Goal: Task Accomplishment & Management: Complete application form

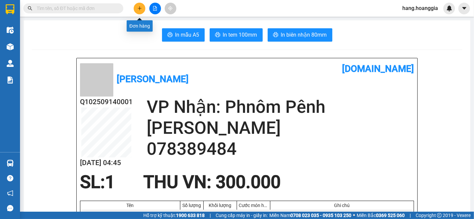
click at [141, 8] on icon "plus" at bounding box center [140, 8] width 4 height 0
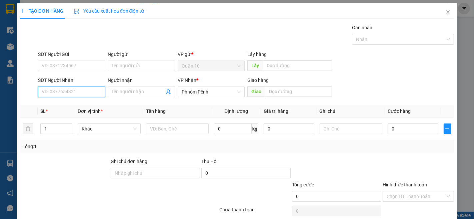
drag, startPoint x: 54, startPoint y: 89, endPoint x: 378, endPoint y: 219, distance: 349.6
click at [58, 93] on input "SĐT Người Nhận" at bounding box center [71, 92] width 67 height 11
click at [55, 105] on div "069367076" at bounding box center [71, 105] width 58 height 7
type input "069367076"
type input "300.000"
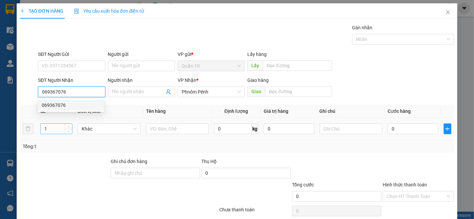
type input "300.000"
type input "069367076"
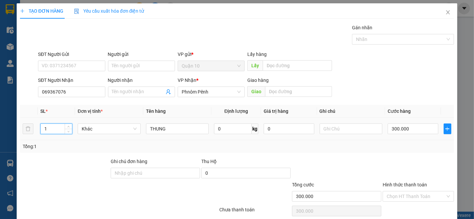
click at [50, 129] on input "1" at bounding box center [56, 129] width 31 height 10
type input "2"
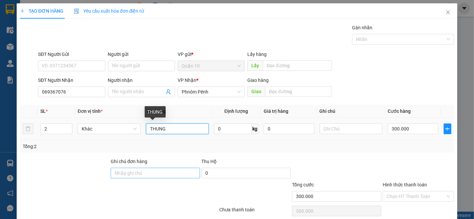
drag, startPoint x: 146, startPoint y: 130, endPoint x: 178, endPoint y: 172, distance: 53.5
click at [143, 131] on td "THUNG" at bounding box center [177, 129] width 68 height 22
click at [172, 128] on input "1THUNG" at bounding box center [177, 129] width 63 height 11
type input "1THUNG LON 1NHO"
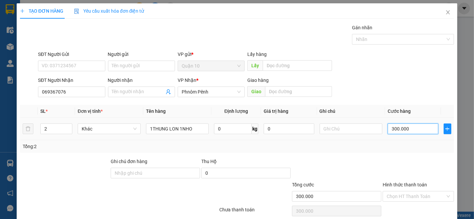
click at [419, 128] on input "300.000" at bounding box center [413, 129] width 50 height 11
type input "0"
click at [404, 133] on input "0" at bounding box center [413, 129] width 50 height 11
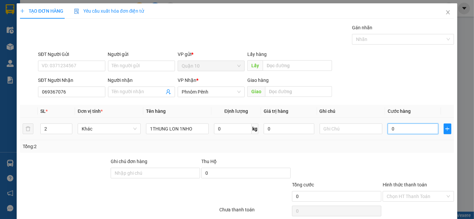
click at [403, 130] on input "0" at bounding box center [413, 129] width 50 height 11
click at [402, 130] on input "0" at bounding box center [413, 129] width 50 height 11
click at [403, 127] on input "0" at bounding box center [413, 129] width 50 height 11
click at [396, 128] on input "0" at bounding box center [413, 129] width 50 height 11
click at [390, 131] on input "0" at bounding box center [413, 129] width 50 height 11
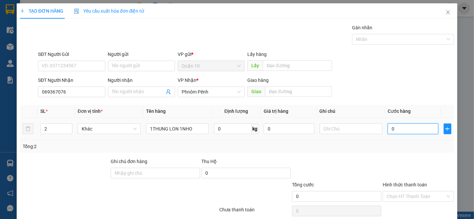
click at [399, 129] on input "0" at bounding box center [413, 129] width 50 height 11
drag, startPoint x: 399, startPoint y: 125, endPoint x: 396, endPoint y: 122, distance: 4.3
click at [398, 125] on input "0" at bounding box center [413, 129] width 50 height 11
click at [395, 127] on input "0" at bounding box center [413, 129] width 50 height 11
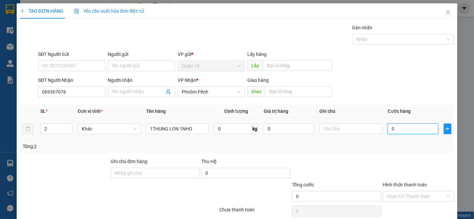
click at [395, 127] on input "0" at bounding box center [413, 129] width 50 height 11
type input "4"
type input "45"
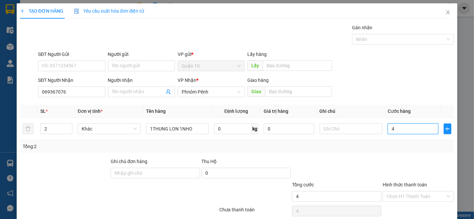
type input "45"
type input "450"
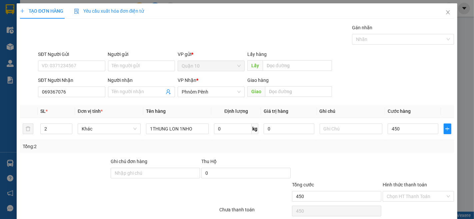
type input "450.000"
click at [402, 186] on label "Hình thức thanh toán" at bounding box center [405, 184] width 44 height 5
click at [402, 192] on input "Hình thức thanh toán" at bounding box center [416, 197] width 59 height 10
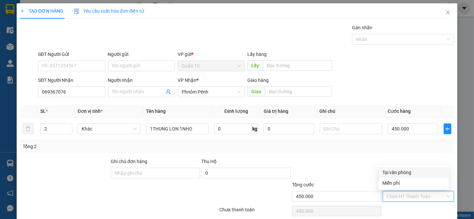
click at [397, 172] on div "Tại văn phòng" at bounding box center [414, 172] width 62 height 7
type input "0"
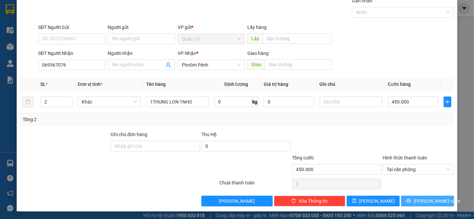
click at [428, 203] on span "[PERSON_NAME] và In" at bounding box center [437, 201] width 47 height 7
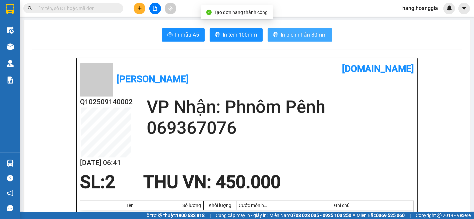
click at [299, 35] on span "In biên nhận 80mm" at bounding box center [304, 35] width 46 height 8
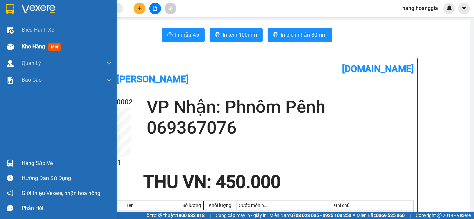
click at [10, 45] on img at bounding box center [10, 46] width 7 height 7
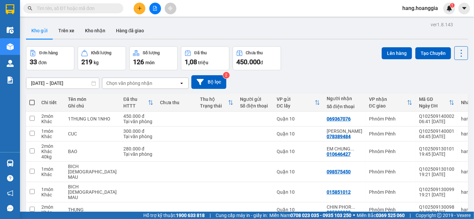
scroll to position [37, 0]
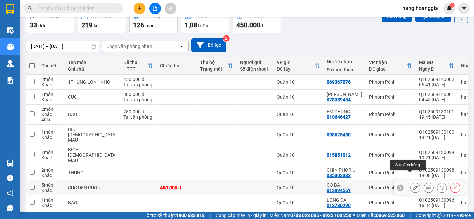
click at [411, 182] on button at bounding box center [415, 188] width 9 height 12
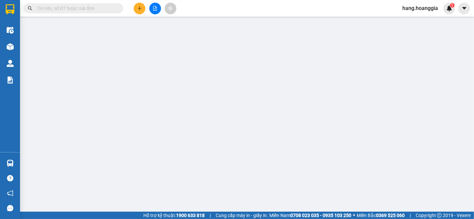
type input "012994561"
type input "CO BA"
type input "450.000"
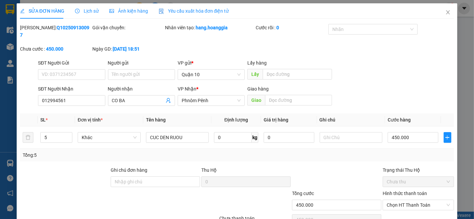
click at [392, 191] on label "Hình thức thanh toán" at bounding box center [405, 193] width 44 height 5
click at [392, 200] on input "Hình thức thanh toán" at bounding box center [416, 205] width 59 height 10
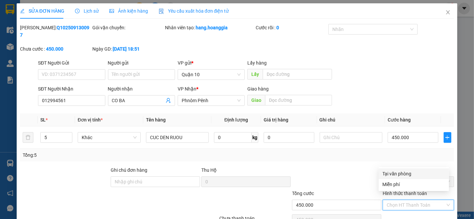
click at [387, 174] on div "Tại văn phòng" at bounding box center [414, 173] width 62 height 7
type input "0"
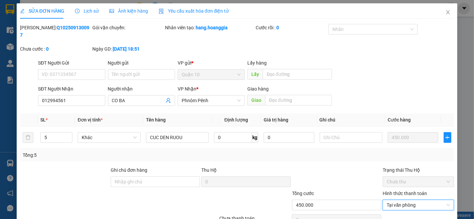
scroll to position [28, 0]
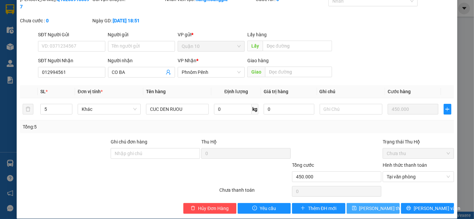
click at [372, 205] on span "Lưu thay đổi" at bounding box center [385, 208] width 53 height 7
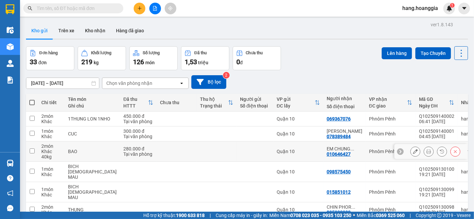
scroll to position [74, 0]
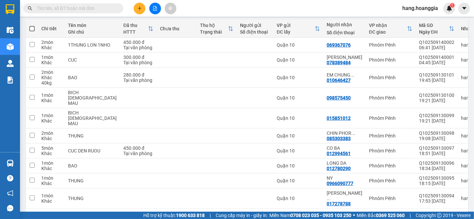
click at [367, 215] on button "2" at bounding box center [372, 220] width 10 height 10
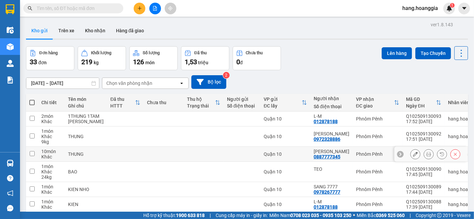
scroll to position [91, 0]
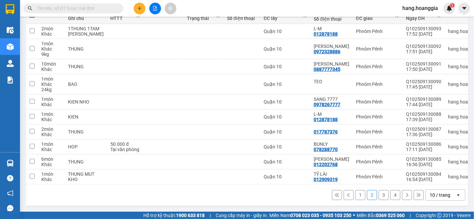
click at [356, 198] on button "1" at bounding box center [360, 195] width 10 height 10
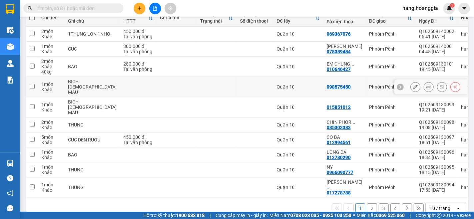
scroll to position [11, 0]
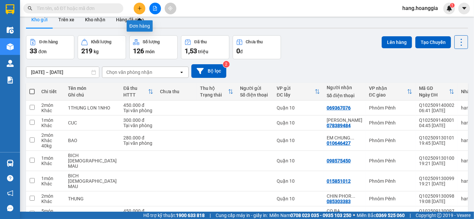
click at [139, 11] on button at bounding box center [140, 9] width 12 height 12
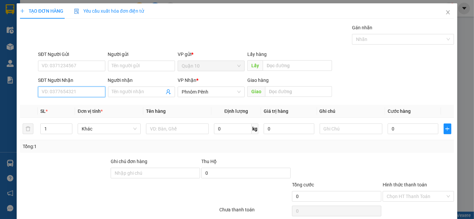
click at [65, 92] on input "SĐT Người Nhận" at bounding box center [71, 92] width 67 height 11
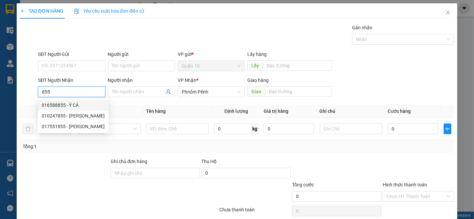
drag, startPoint x: 54, startPoint y: 104, endPoint x: 51, endPoint y: 108, distance: 5.0
click at [51, 104] on div "016588855 - Ý CÁ" at bounding box center [73, 105] width 63 height 7
type input "016588855"
type input "Ý CÁ"
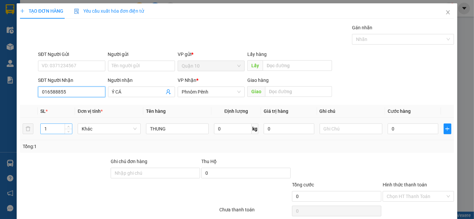
type input "016588855"
drag, startPoint x: 50, startPoint y: 132, endPoint x: 47, endPoint y: 133, distance: 3.4
click at [47, 132] on input "1" at bounding box center [56, 129] width 31 height 10
type input "6"
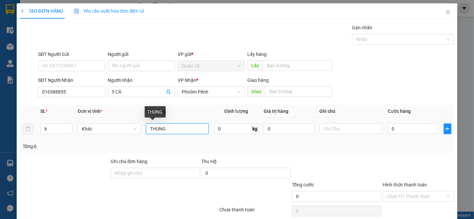
click at [171, 129] on input "THUNG" at bounding box center [177, 129] width 63 height 11
type input "T"
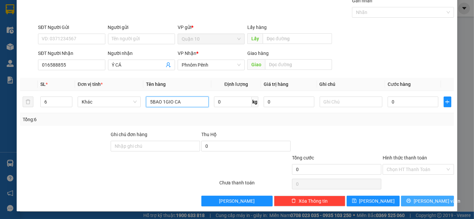
type input "5BAO 1GIO CA"
click at [426, 201] on span "[PERSON_NAME] và In" at bounding box center [437, 201] width 47 height 7
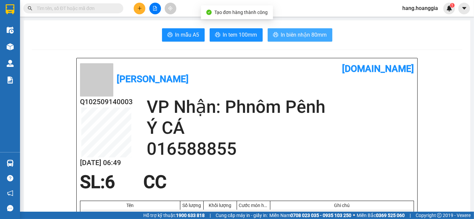
click at [297, 33] on span "In biên nhận 80mm" at bounding box center [304, 35] width 46 height 8
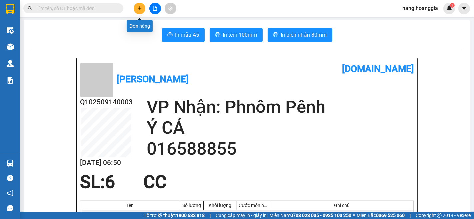
click at [141, 6] on icon "plus" at bounding box center [139, 8] width 5 height 5
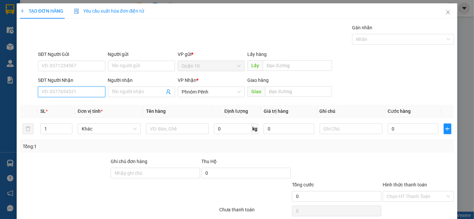
click at [77, 93] on input "SĐT Người Nhận" at bounding box center [71, 92] width 67 height 11
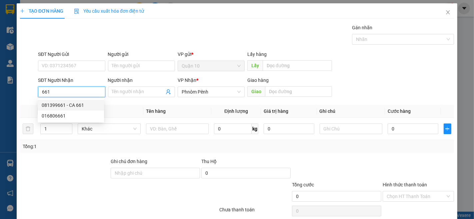
click at [55, 106] on div "081399661 - CA 661" at bounding box center [71, 105] width 58 height 7
type input "081399661"
type input "CA 661"
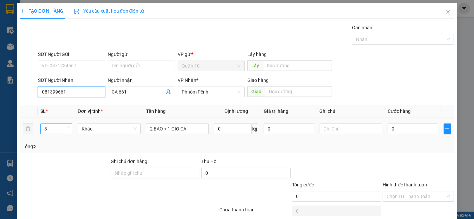
type input "081399661"
drag, startPoint x: 47, startPoint y: 128, endPoint x: 54, endPoint y: 142, distance: 16.0
click at [48, 135] on div "3" at bounding box center [56, 128] width 32 height 13
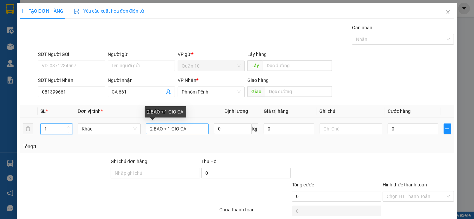
type input "1"
drag, startPoint x: 169, startPoint y: 128, endPoint x: 211, endPoint y: 196, distance: 79.8
click at [169, 131] on input "2 BAO + 1 GIO CA" at bounding box center [177, 129] width 63 height 11
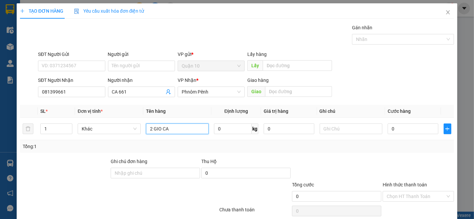
type input "GIO CA"
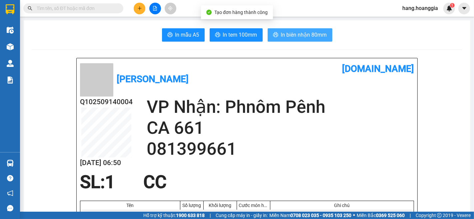
click at [303, 32] on span "In biên nhận 80mm" at bounding box center [304, 35] width 46 height 8
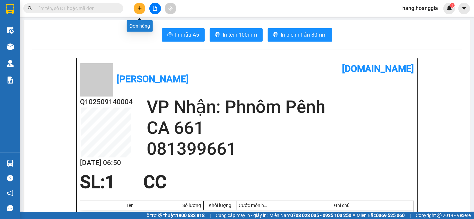
click at [141, 8] on icon "plus" at bounding box center [140, 8] width 4 height 0
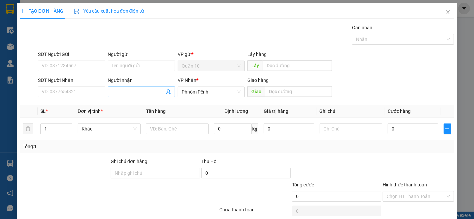
click at [117, 91] on input "Người nhận" at bounding box center [138, 91] width 52 height 7
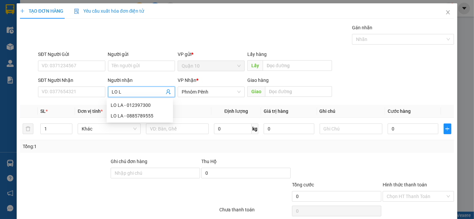
type input "LO LA"
drag, startPoint x: 138, startPoint y: 117, endPoint x: 134, endPoint y: 117, distance: 4.0
click at [136, 117] on div "LO LA - 0885789555" at bounding box center [140, 115] width 58 height 7
type input "0885789555"
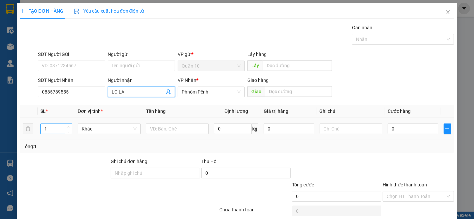
type input "LO LA"
drag, startPoint x: 52, startPoint y: 130, endPoint x: 55, endPoint y: 129, distance: 3.4
click at [53, 129] on input "1" at bounding box center [56, 129] width 31 height 10
type input "3"
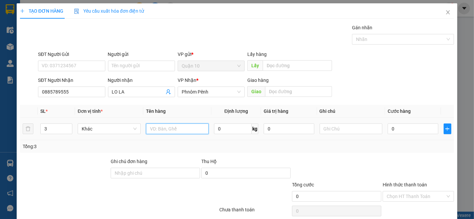
drag, startPoint x: 151, startPoint y: 128, endPoint x: 237, endPoint y: 197, distance: 110.0
click at [150, 137] on td at bounding box center [177, 129] width 68 height 22
type input "1TH MUT 1TH NHO 1KIEN BANH"
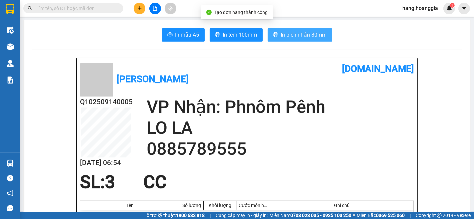
click at [313, 35] on span "In biên nhận 80mm" at bounding box center [304, 35] width 46 height 8
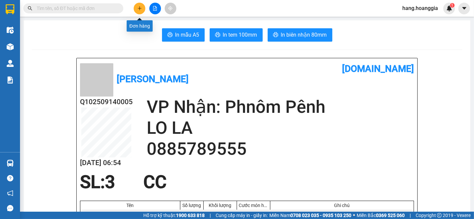
click at [138, 9] on icon "plus" at bounding box center [139, 8] width 5 height 5
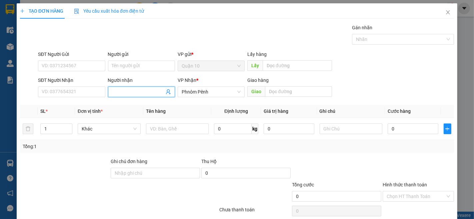
drag, startPoint x: 114, startPoint y: 94, endPoint x: 108, endPoint y: 94, distance: 5.7
click at [112, 94] on input "Người nhận" at bounding box center [138, 91] width 52 height 7
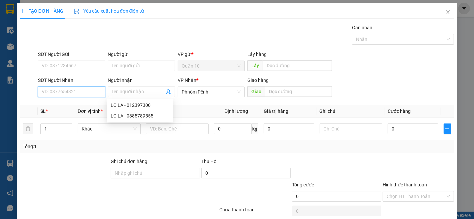
drag, startPoint x: 64, startPoint y: 95, endPoint x: 49, endPoint y: 97, distance: 15.5
click at [54, 97] on input "SĐT Người Nhận" at bounding box center [71, 92] width 67 height 11
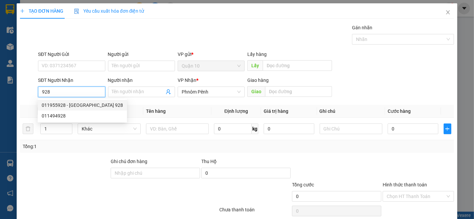
click at [56, 104] on div "011955928 - PHUONG 928" at bounding box center [82, 105] width 81 height 7
type input "011955928"
type input "PHUONG 928"
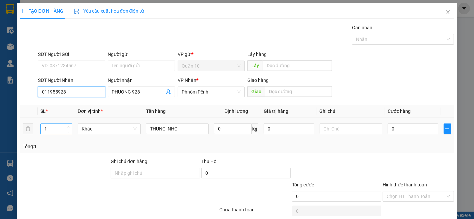
type input "011955928"
drag, startPoint x: 48, startPoint y: 129, endPoint x: 128, endPoint y: 179, distance: 94.5
click at [51, 129] on input "1" at bounding box center [56, 129] width 31 height 10
type input "2"
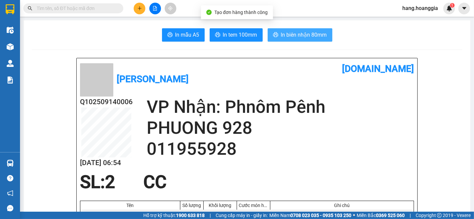
click at [298, 36] on span "In biên nhận 80mm" at bounding box center [304, 35] width 46 height 8
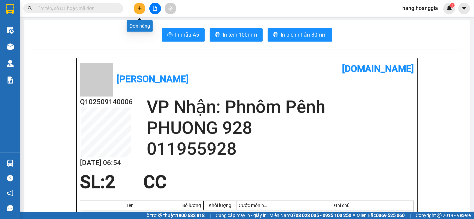
click at [138, 6] on icon "plus" at bounding box center [139, 8] width 5 height 5
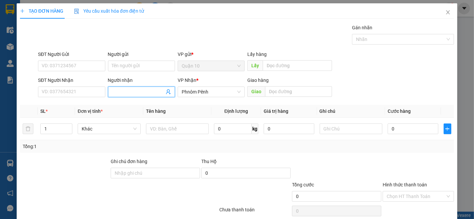
drag, startPoint x: 125, startPoint y: 90, endPoint x: 405, endPoint y: 215, distance: 306.6
click at [131, 90] on input "Người nhận" at bounding box center [138, 91] width 52 height 7
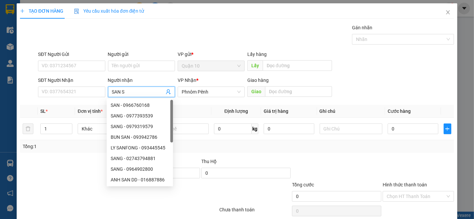
type input "SAN SA"
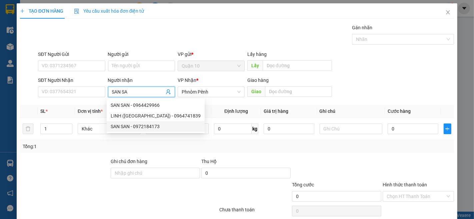
drag, startPoint x: 144, startPoint y: 125, endPoint x: 143, endPoint y: 129, distance: 4.1
click at [144, 125] on div "SAN SAN - 0972184173" at bounding box center [156, 126] width 90 height 7
type input "0972184173"
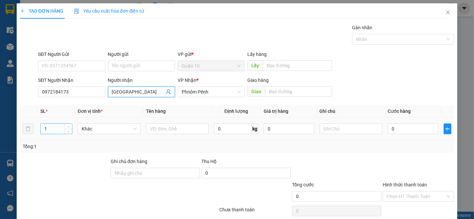
type input "SAN SAN"
drag, startPoint x: 47, startPoint y: 129, endPoint x: 308, endPoint y: 219, distance: 276.4
click at [51, 129] on input "1" at bounding box center [56, 129] width 31 height 10
type input "4"
click at [163, 126] on input "text" at bounding box center [177, 129] width 63 height 11
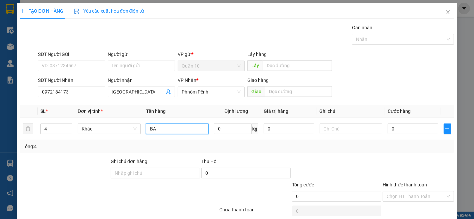
type input "BAO"
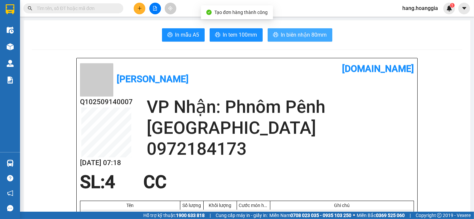
click at [299, 32] on span "In biên nhận 80mm" at bounding box center [304, 35] width 46 height 8
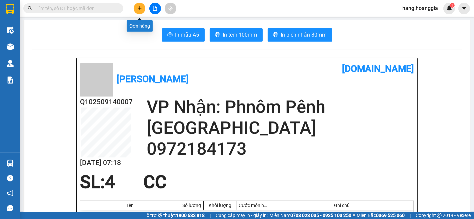
click at [144, 9] on button at bounding box center [140, 9] width 12 height 12
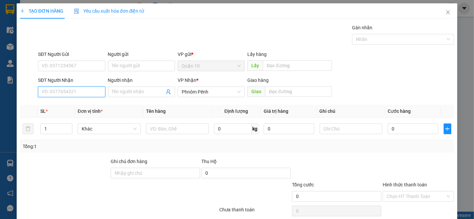
click at [64, 87] on input "SĐT Người Nhận" at bounding box center [71, 92] width 67 height 11
click at [89, 107] on div "081399661 - CA 661" at bounding box center [71, 105] width 58 height 7
type input "081399661"
type input "CA 661"
type input "081399661"
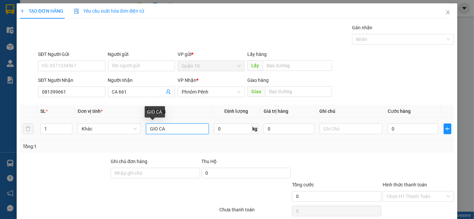
click at [181, 130] on input "GIO CA" at bounding box center [177, 129] width 63 height 11
type input "G"
type input "BAO CA"
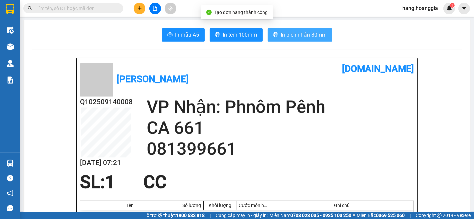
click at [313, 35] on span "In biên nhận 80mm" at bounding box center [304, 35] width 46 height 8
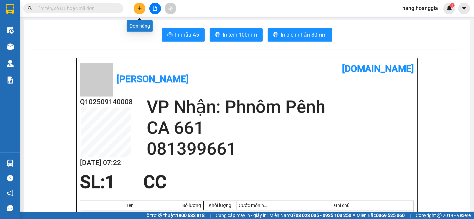
click at [141, 7] on icon "plus" at bounding box center [139, 8] width 5 height 5
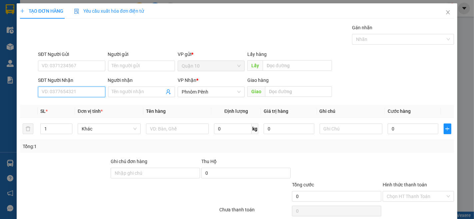
click at [78, 90] on input "SĐT Người Nhận" at bounding box center [71, 92] width 67 height 11
type input "012876707"
click at [69, 109] on div "012876707 - HÚNG CÁ" at bounding box center [71, 105] width 58 height 7
type input "HÚNG CÁ"
type input "012876707"
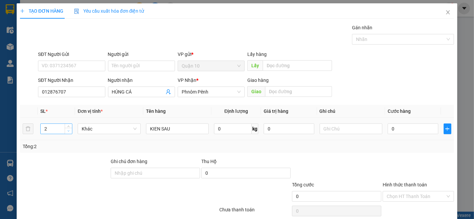
click at [70, 132] on span "Decrease Value" at bounding box center [68, 131] width 7 height 6
type input "1"
drag, startPoint x: 193, startPoint y: 131, endPoint x: 133, endPoint y: 139, distance: 60.5
click at [133, 139] on tr "1 Khác KIEN SAU 0 kg 0 0" at bounding box center [237, 129] width 434 height 22
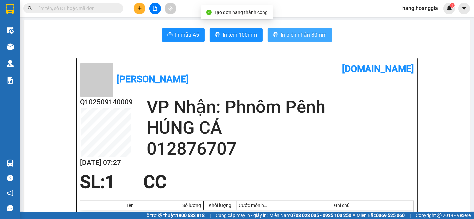
click at [298, 36] on span "In biên nhận 80mm" at bounding box center [304, 35] width 46 height 8
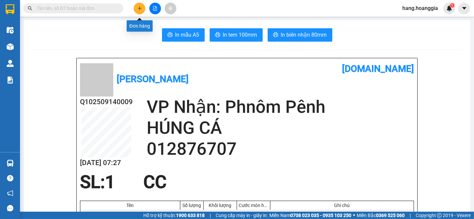
drag, startPoint x: 141, startPoint y: 2, endPoint x: 141, endPoint y: 9, distance: 7.0
click at [141, 9] on button at bounding box center [140, 9] width 12 height 12
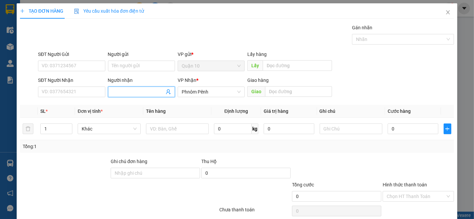
click at [136, 90] on input "Người nhận" at bounding box center [138, 91] width 52 height 7
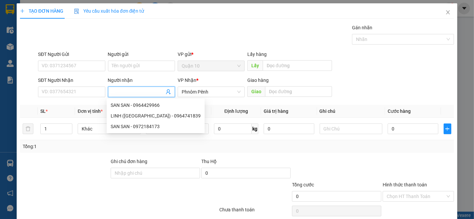
click at [51, 84] on div "SĐT Người Nhận" at bounding box center [71, 82] width 67 height 10
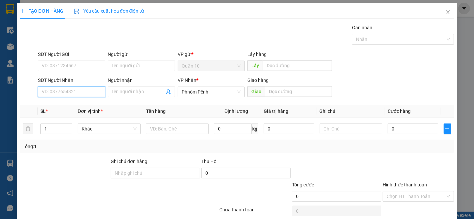
click at [45, 97] on input "SĐT Người Nhận" at bounding box center [71, 92] width 67 height 11
type input "010247855"
click at [59, 102] on div "010247855 - CHU TOAN" at bounding box center [73, 105] width 63 height 7
type input "[PERSON_NAME]"
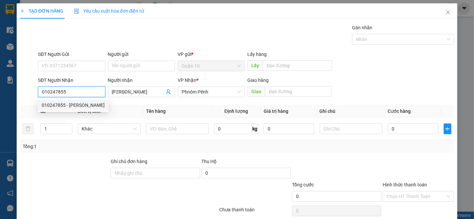
type input "1.800.000"
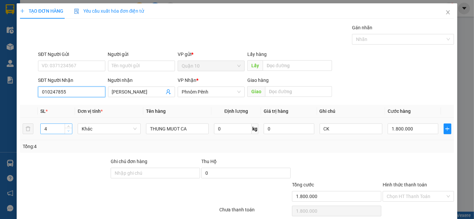
type input "010247855"
click at [68, 132] on span "down" at bounding box center [69, 131] width 4 height 4
type input "2"
click at [68, 132] on span "down" at bounding box center [69, 131] width 4 height 4
click at [421, 135] on div "1.800.000" at bounding box center [413, 128] width 50 height 13
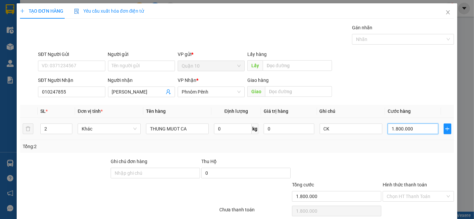
click at [422, 126] on input "1.800.000" at bounding box center [413, 129] width 50 height 11
type input "1"
type input "12"
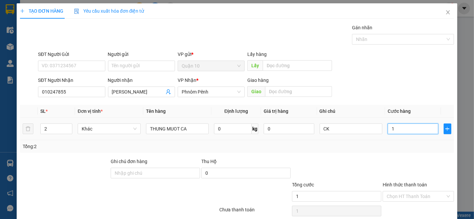
type input "12"
type input "126"
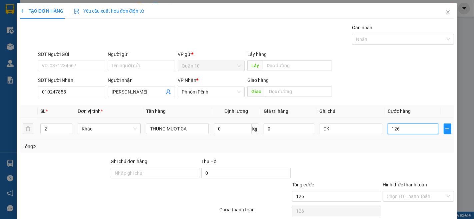
type input "1.260"
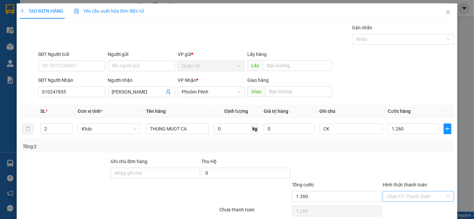
type input "1.260.000"
click at [414, 198] on input "Hình thức thanh toán" at bounding box center [416, 197] width 59 height 10
click at [417, 169] on div "Tại văn phòng" at bounding box center [414, 172] width 62 height 7
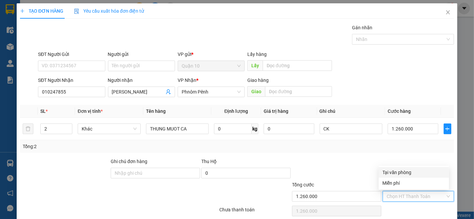
type input "0"
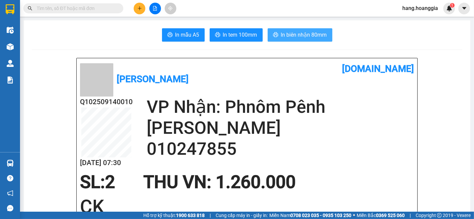
drag, startPoint x: 300, startPoint y: 34, endPoint x: 370, endPoint y: 75, distance: 81.3
click at [300, 34] on span "In biên nhận 80mm" at bounding box center [304, 35] width 46 height 8
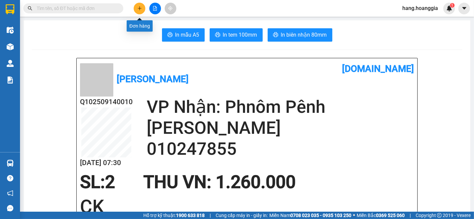
click at [137, 9] on icon "plus" at bounding box center [139, 8] width 5 height 5
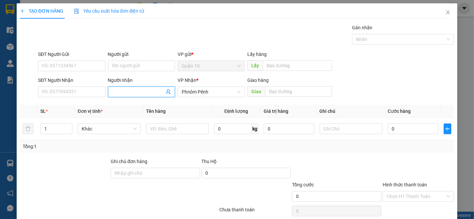
drag, startPoint x: 120, startPoint y: 92, endPoint x: 87, endPoint y: 103, distance: 34.8
click at [120, 95] on input "Người nhận" at bounding box center [138, 91] width 52 height 7
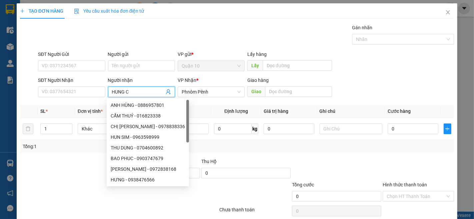
type input "HUNG CA"
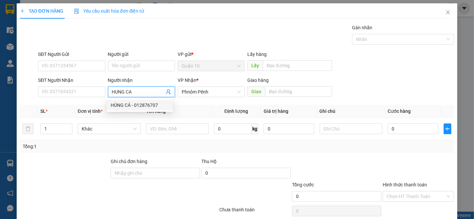
click at [123, 104] on div "HÚNG CÁ - 012876707" at bounding box center [140, 105] width 58 height 7
type input "012876707"
type input "HÚNG CÁ"
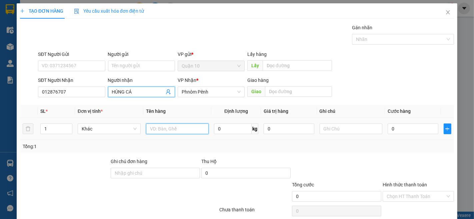
drag, startPoint x: 158, startPoint y: 130, endPoint x: 326, endPoint y: 219, distance: 189.9
click at [158, 132] on input "text" at bounding box center [177, 129] width 63 height 11
type input "BAO"
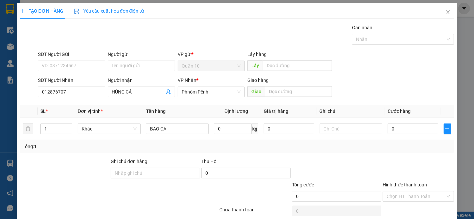
drag, startPoint x: 433, startPoint y: 196, endPoint x: 428, endPoint y: 196, distance: 4.3
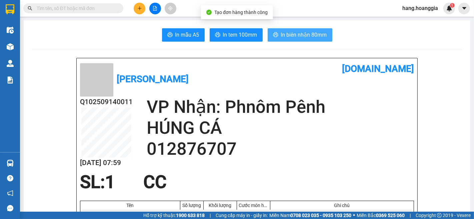
drag, startPoint x: 295, startPoint y: 32, endPoint x: 304, endPoint y: 57, distance: 26.1
click at [295, 32] on span "In biên nhận 80mm" at bounding box center [304, 35] width 46 height 8
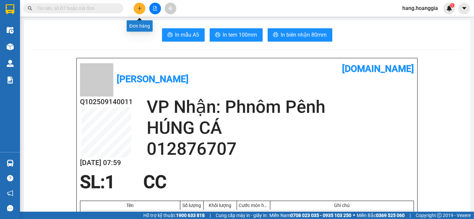
drag, startPoint x: 137, startPoint y: 7, endPoint x: 138, endPoint y: 11, distance: 4.1
click at [138, 11] on button at bounding box center [140, 9] width 12 height 12
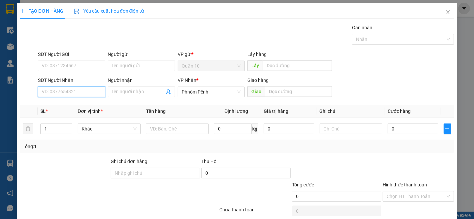
drag, startPoint x: 65, startPoint y: 95, endPoint x: 294, endPoint y: 182, distance: 245.1
click at [86, 101] on div "Transit Pickup Surcharge Ids Transit Deliver Surcharge Ids Transit Deliver Surc…" at bounding box center [237, 129] width 434 height 210
click at [49, 103] on div "012766699" at bounding box center [71, 105] width 58 height 7
type input "012766699"
type input "250.000"
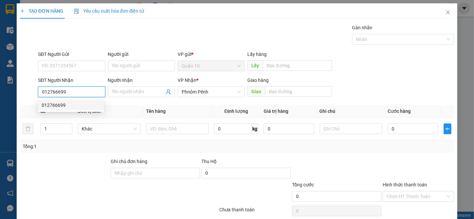
type input "250.000"
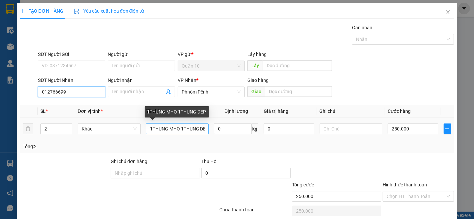
type input "012766699"
click at [204, 128] on input "1THUNG MHO 1THUNG DEP" at bounding box center [177, 129] width 63 height 11
click at [201, 127] on input "1THUNG MHO 1THUNG DEP" at bounding box center [177, 129] width 63 height 11
click at [200, 127] on input "1THUNG MHO 1THUNG DEP" at bounding box center [177, 129] width 63 height 11
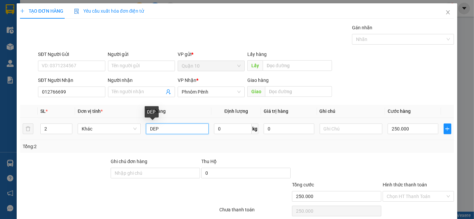
drag, startPoint x: 182, startPoint y: 126, endPoint x: 214, endPoint y: 143, distance: 36.8
click at [184, 127] on input "DEP" at bounding box center [177, 129] width 63 height 11
type input "D"
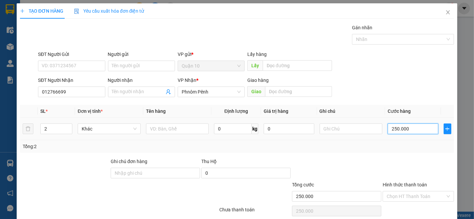
click at [414, 129] on input "250.000" at bounding box center [413, 129] width 50 height 11
type input "0"
click at [399, 130] on input "0" at bounding box center [413, 129] width 50 height 11
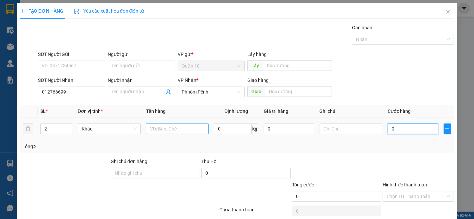
type input "0"
drag, startPoint x: 177, startPoint y: 129, endPoint x: 214, endPoint y: 167, distance: 53.5
click at [175, 130] on input "text" at bounding box center [177, 129] width 63 height 11
type input "1THUNG 1THUNG"
click at [403, 128] on input "0" at bounding box center [413, 129] width 50 height 11
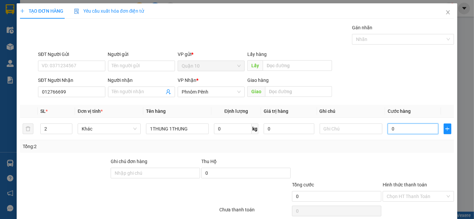
type input "5"
type input "50"
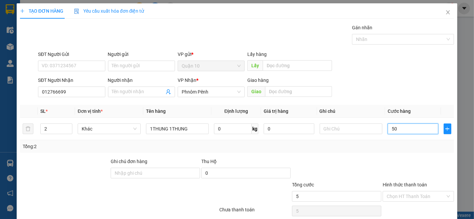
type input "50"
type input "500"
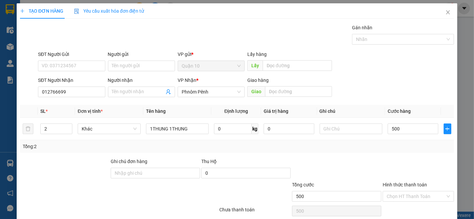
type input "500.000"
click at [404, 182] on label "Hình thức thanh toán" at bounding box center [405, 184] width 44 height 5
click at [404, 192] on input "Hình thức thanh toán" at bounding box center [416, 197] width 59 height 10
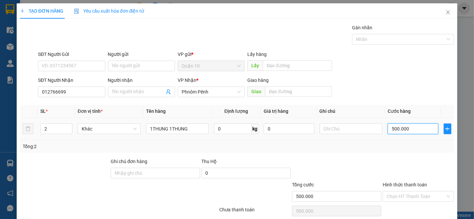
click at [410, 124] on input "500.000" at bounding box center [413, 129] width 50 height 11
type input "0"
click at [406, 124] on input "0" at bounding box center [413, 129] width 50 height 11
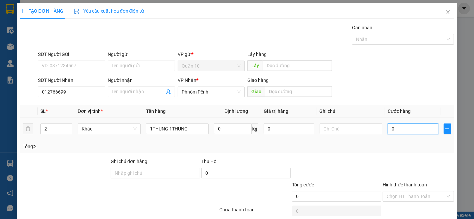
click at [407, 124] on input "0" at bounding box center [413, 129] width 50 height 11
click at [409, 124] on input "0" at bounding box center [413, 129] width 50 height 11
type input "6"
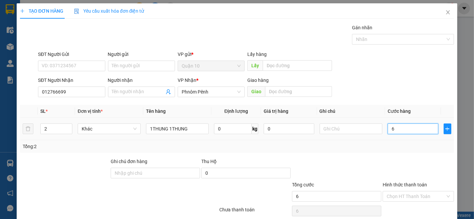
type input "60"
type input "600"
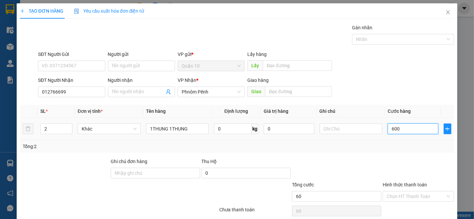
type input "600"
type input "600.000"
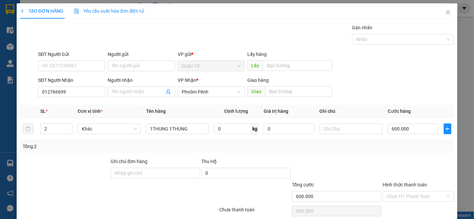
click at [404, 182] on label "Hình thức thanh toán" at bounding box center [405, 184] width 44 height 5
click at [404, 192] on input "Hình thức thanh toán" at bounding box center [416, 197] width 59 height 10
click at [402, 206] on div "Tại văn phòng" at bounding box center [414, 209] width 62 height 7
type input "0"
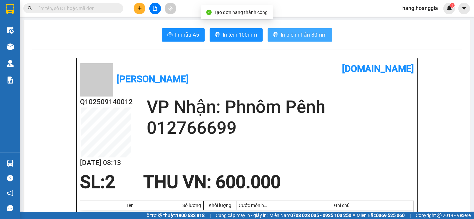
click at [296, 31] on span "In biên nhận 80mm" at bounding box center [304, 35] width 46 height 8
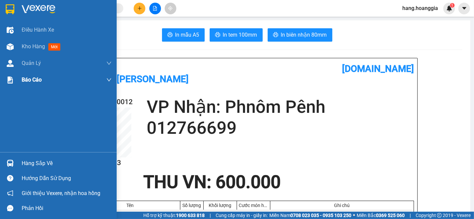
drag, startPoint x: 11, startPoint y: 46, endPoint x: 101, endPoint y: 76, distance: 95.2
click at [11, 47] on img at bounding box center [10, 46] width 7 height 7
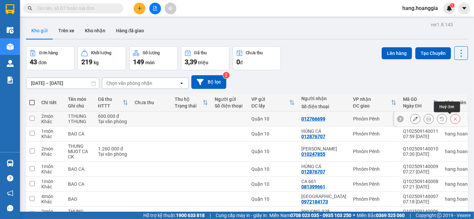
click at [453, 118] on icon at bounding box center [455, 119] width 5 height 5
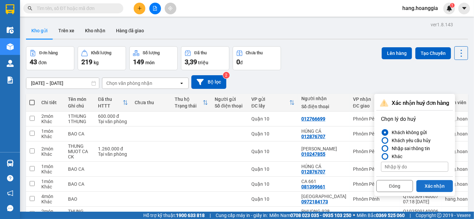
click at [431, 182] on button "Xác nhận" at bounding box center [434, 186] width 37 height 12
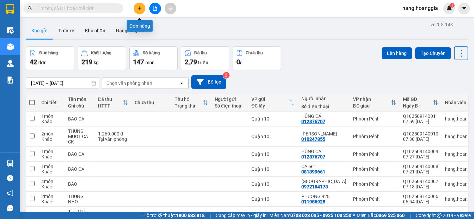
click at [139, 8] on icon "plus" at bounding box center [140, 8] width 4 height 0
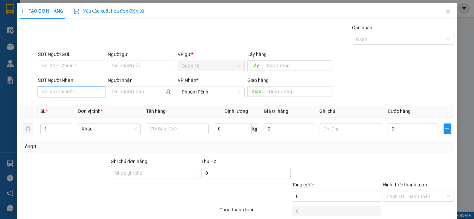
drag, startPoint x: 62, startPoint y: 88, endPoint x: 425, endPoint y: 185, distance: 376.4
click at [62, 89] on input "SĐT Người Nhận" at bounding box center [71, 92] width 67 height 11
type input "012766699"
click at [55, 104] on div "012766699" at bounding box center [71, 105] width 58 height 7
type input "250.000"
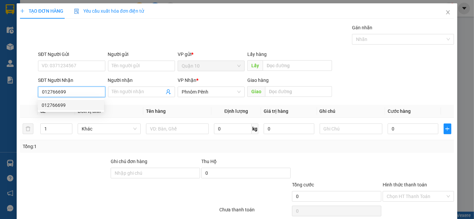
type input "250.000"
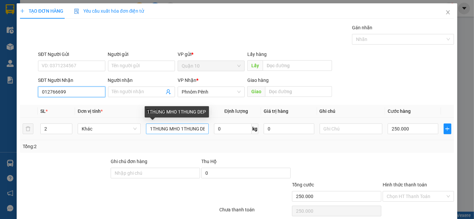
type input "012766699"
click at [202, 127] on input "1THUNG MHO 1THUNG DEP" at bounding box center [177, 129] width 63 height 11
click at [203, 128] on input "1THUNG MHO 1THUNG DEP" at bounding box center [177, 129] width 63 height 11
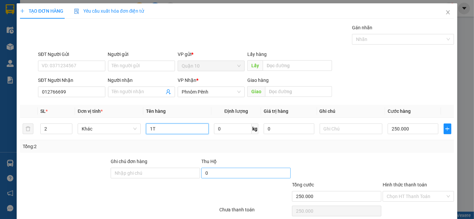
type input "1"
type input "1THUNG MUT 1THUNG"
click at [414, 128] on input "250.000" at bounding box center [413, 129] width 50 height 11
type input "0"
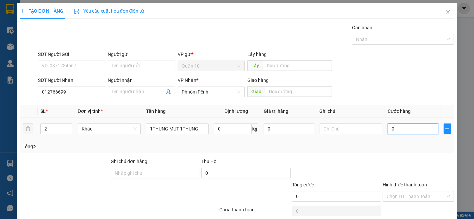
type input "0"
click at [403, 128] on input "0" at bounding box center [413, 129] width 50 height 11
type input "5"
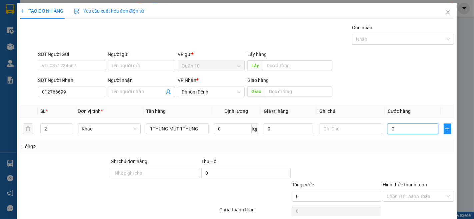
type input "5"
type input "50"
type input "500"
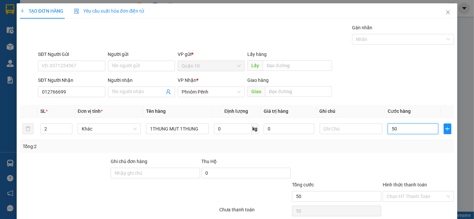
type input "500"
type input "500.000"
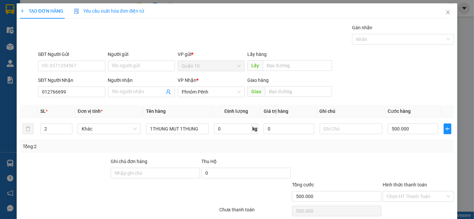
click at [404, 182] on label "Hình thức thanh toán" at bounding box center [405, 184] width 44 height 5
click at [404, 192] on input "Hình thức thanh toán" at bounding box center [416, 197] width 59 height 10
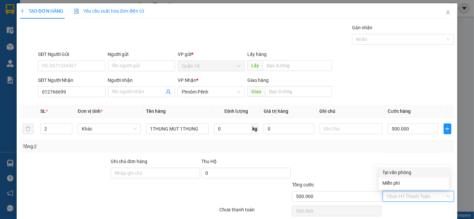
click at [397, 171] on div "Tại văn phòng" at bounding box center [414, 172] width 62 height 7
type input "0"
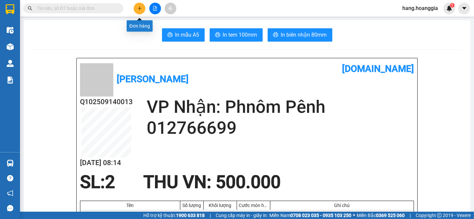
click at [139, 9] on icon "plus" at bounding box center [139, 8] width 5 height 5
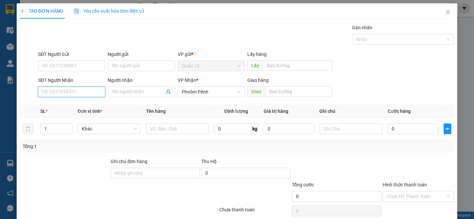
click at [79, 88] on input "SĐT Người Nhận" at bounding box center [71, 92] width 67 height 11
click at [81, 104] on div "011669668" at bounding box center [71, 105] width 58 height 7
type input "011669668"
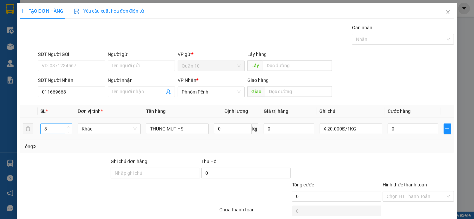
click at [48, 129] on input "3" at bounding box center [56, 129] width 31 height 10
type input "5"
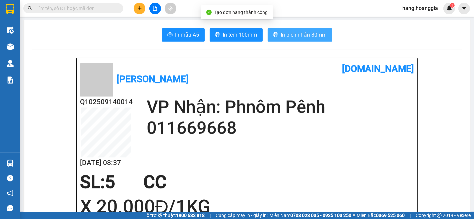
click at [307, 33] on span "In biên nhận 80mm" at bounding box center [304, 35] width 46 height 8
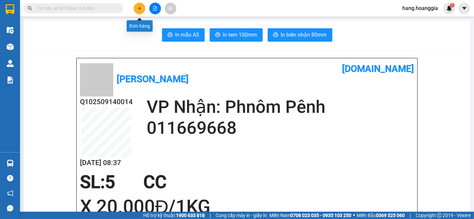
click at [141, 8] on icon "plus" at bounding box center [139, 8] width 5 height 5
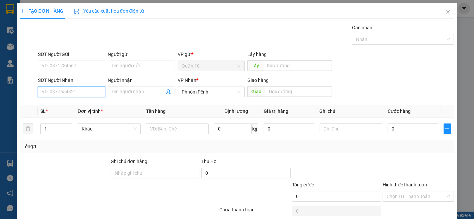
click at [63, 89] on input "SĐT Người Nhận" at bounding box center [71, 92] width 67 height 11
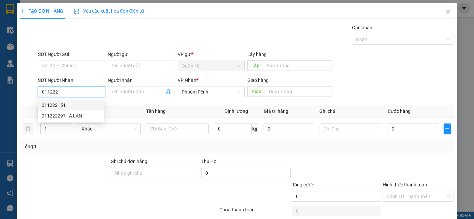
click at [52, 104] on div "011222151" at bounding box center [71, 105] width 58 height 7
type input "011222151"
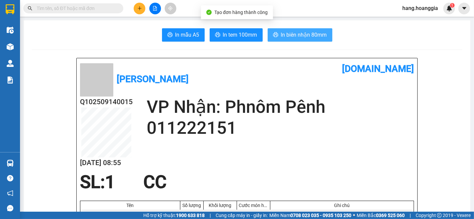
click at [291, 30] on button "In biên nhận 80mm" at bounding box center [300, 34] width 65 height 13
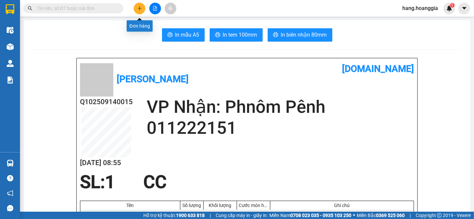
click at [139, 4] on button at bounding box center [140, 9] width 12 height 12
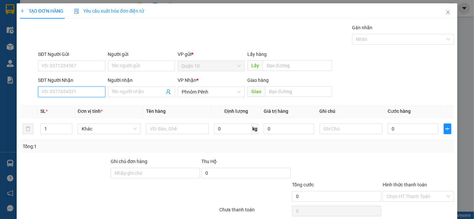
drag, startPoint x: 82, startPoint y: 92, endPoint x: 88, endPoint y: 92, distance: 5.7
click at [85, 92] on input "SĐT Người Nhận" at bounding box center [71, 92] width 67 height 11
click at [56, 107] on div "015730505 - KUN THEA" at bounding box center [71, 105] width 58 height 7
type input "015730505"
type input "KUN THEA"
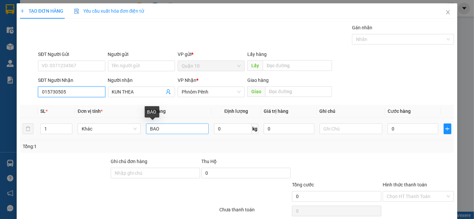
type input "015730505"
click at [160, 129] on input "BAO" at bounding box center [177, 129] width 63 height 11
type input "B"
type input "HO"
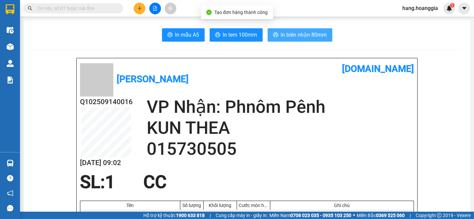
click at [308, 34] on span "In biên nhận 80mm" at bounding box center [304, 35] width 46 height 8
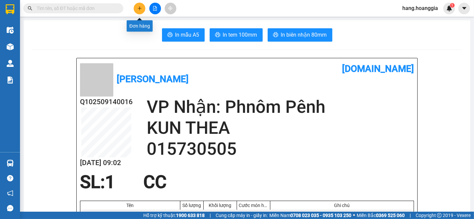
click at [139, 9] on icon "plus" at bounding box center [139, 8] width 0 height 4
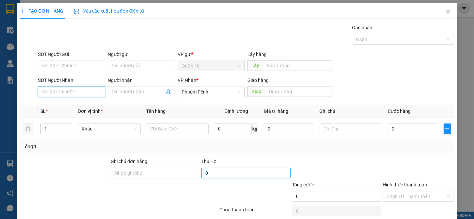
drag, startPoint x: 84, startPoint y: 95, endPoint x: 209, endPoint y: 172, distance: 147.1
click at [87, 99] on div "SĐT Người Nhận VD: 0377654321" at bounding box center [71, 88] width 67 height 23
click at [55, 103] on div "015885242" at bounding box center [71, 105] width 58 height 7
type input "015885242"
drag, startPoint x: 50, startPoint y: 128, endPoint x: 171, endPoint y: 193, distance: 137.4
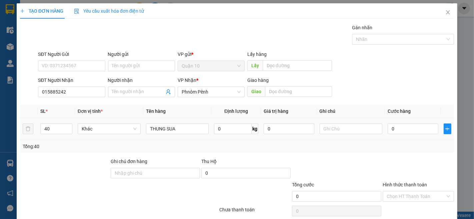
click at [68, 150] on div "SL * Đơn vị tính * Tên hàng Định lượng Giá trị hàng Ghi chú Cước hàng 40 Khác T…" at bounding box center [237, 129] width 434 height 48
type input "4"
type input "5"
drag, startPoint x: 177, startPoint y: 129, endPoint x: 211, endPoint y: 165, distance: 49.1
click at [177, 130] on input "THUNG SUA" at bounding box center [177, 129] width 63 height 11
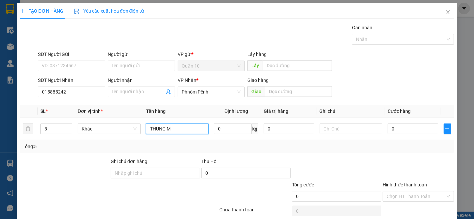
type input "THUNG MI"
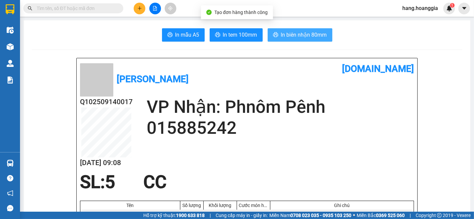
click at [294, 35] on span "In biên nhận 80mm" at bounding box center [304, 35] width 46 height 8
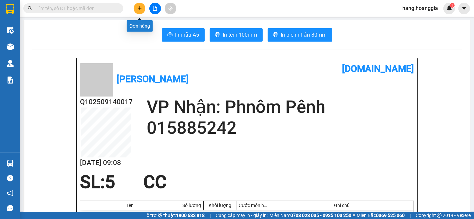
click at [142, 7] on icon "plus" at bounding box center [139, 8] width 5 height 5
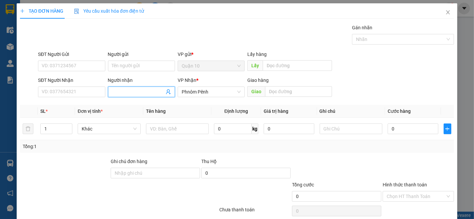
click at [125, 92] on input "Người nhận" at bounding box center [138, 91] width 52 height 7
type input "CHIN PH"
click at [129, 106] on div "CHIN PHOR 3383 - 085303383" at bounding box center [143, 105] width 64 height 7
type input "085303383"
type input "CHIN PHOR 3383"
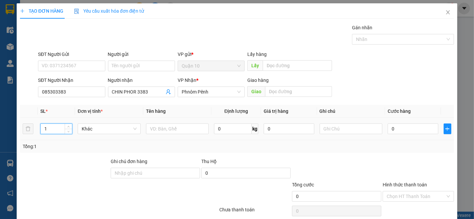
click at [55, 129] on input "1" at bounding box center [56, 129] width 31 height 10
drag, startPoint x: 75, startPoint y: 92, endPoint x: 70, endPoint y: 78, distance: 15.6
click at [75, 93] on input "085303383" at bounding box center [71, 92] width 67 height 11
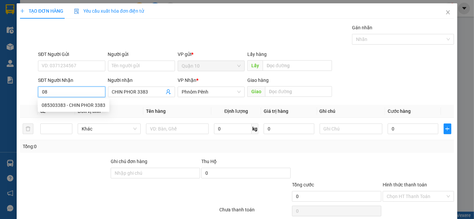
type input "0"
click at [58, 104] on div "0977807191 - CHING POR" at bounding box center [75, 105] width 66 height 7
type input "0977807191"
type input "CHING POR"
type input "0977807191"
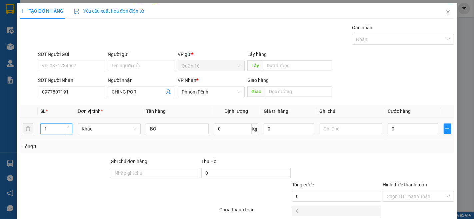
click at [53, 128] on input "1" at bounding box center [56, 129] width 31 height 10
type input "2"
click at [159, 127] on input "BO" at bounding box center [177, 129] width 63 height 11
type input "B"
type input "1THUNG 1CAY SAT"
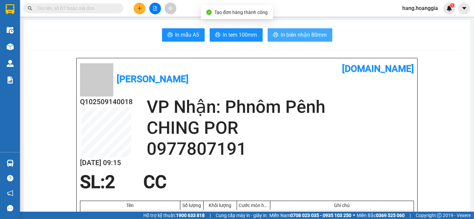
click at [297, 30] on button "In biên nhận 80mm" at bounding box center [300, 34] width 65 height 13
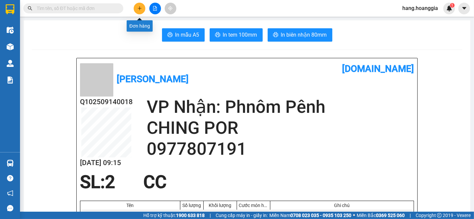
click at [140, 10] on icon "plus" at bounding box center [139, 8] width 5 height 5
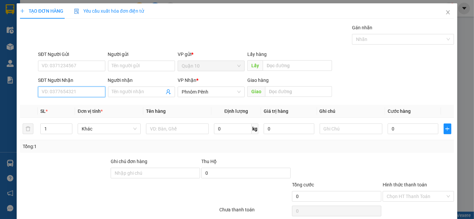
click at [61, 90] on input "SĐT Người Nhận" at bounding box center [71, 92] width 67 height 11
click at [52, 104] on div "011906000 - SINIE - KIM" at bounding box center [71, 105] width 58 height 7
type input "011906000"
type input "SINIE - KIM"
drag, startPoint x: 434, startPoint y: 201, endPoint x: 433, endPoint y: 193, distance: 8.4
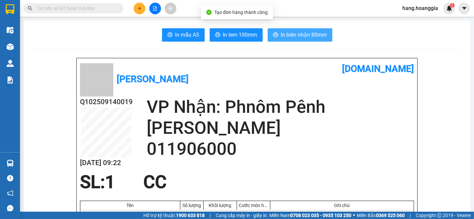
click at [319, 32] on span "In biên nhận 80mm" at bounding box center [304, 35] width 46 height 8
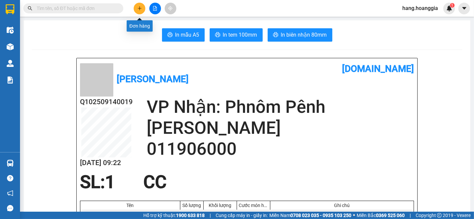
click at [141, 7] on icon "plus" at bounding box center [139, 8] width 5 height 5
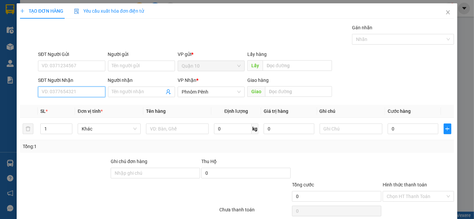
click at [73, 90] on input "SĐT Người Nhận" at bounding box center [71, 92] width 67 height 11
click at [52, 107] on div "011448894 - CA 8894" at bounding box center [71, 105] width 58 height 7
type input "011448894"
type input "CA 8894"
type input "011448894"
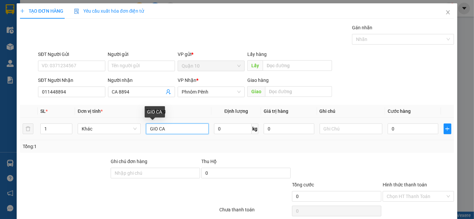
click at [172, 127] on input "GIO CA" at bounding box center [177, 129] width 63 height 11
type input "G"
type input "THUNG MUT"
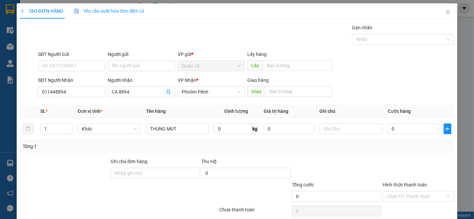
drag, startPoint x: 426, startPoint y: 201, endPoint x: 414, endPoint y: 137, distance: 64.4
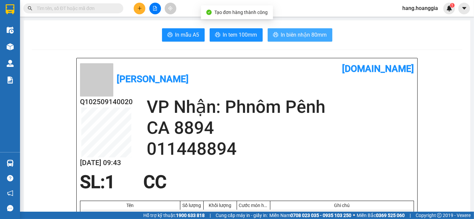
click at [299, 31] on span "In biên nhận 80mm" at bounding box center [304, 35] width 46 height 8
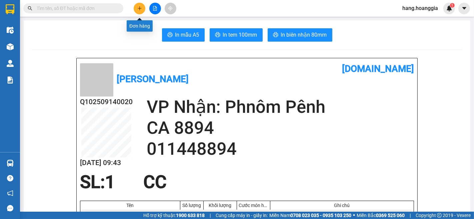
click at [139, 7] on icon "plus" at bounding box center [139, 8] width 5 height 5
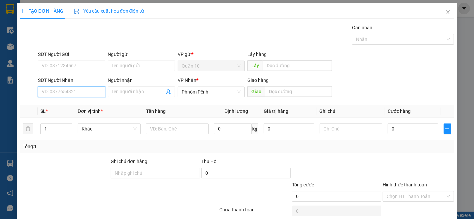
click at [61, 91] on input "SĐT Người Nhận" at bounding box center [71, 92] width 67 height 11
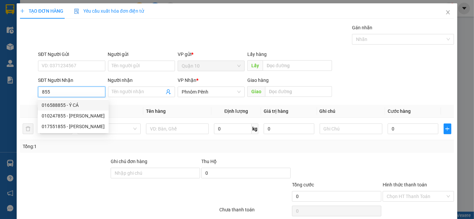
click at [57, 106] on div "016588855 - Ý CÁ" at bounding box center [73, 105] width 63 height 7
type input "016588855"
type input "Ý CÁ"
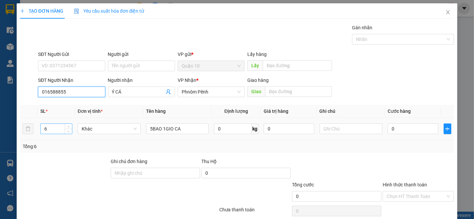
type input "016588855"
click at [54, 127] on input "6" at bounding box center [56, 129] width 31 height 10
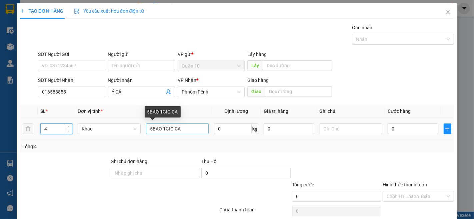
type input "4"
click at [171, 126] on input "5BAO 1GIO CA" at bounding box center [177, 129] width 63 height 11
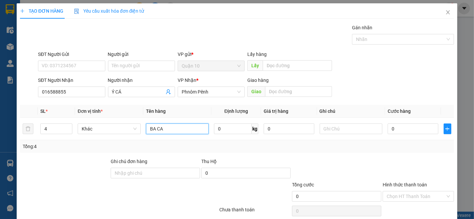
type input "BAO CA"
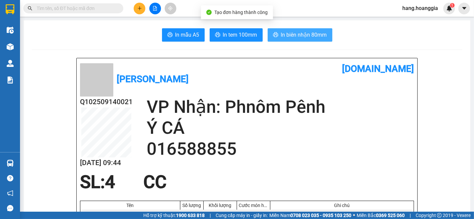
click at [311, 37] on span "In biên nhận 80mm" at bounding box center [304, 35] width 46 height 8
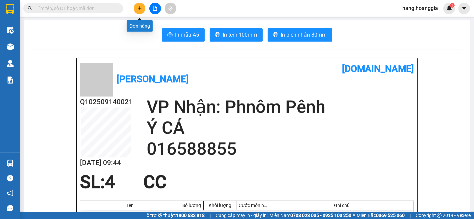
click at [139, 6] on button at bounding box center [140, 9] width 12 height 12
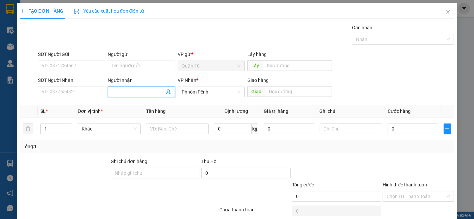
drag, startPoint x: 123, startPoint y: 89, endPoint x: 119, endPoint y: 97, distance: 9.6
click at [119, 91] on input "Người nhận" at bounding box center [138, 91] width 52 height 7
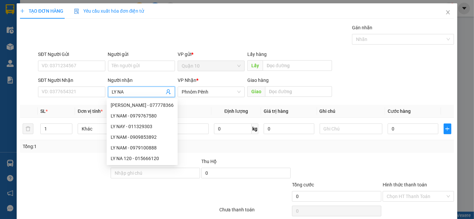
type input "LY NAM"
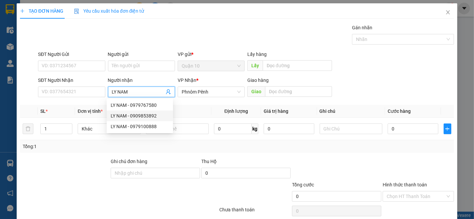
click at [143, 113] on div "LY NAM - 0909853892" at bounding box center [140, 115] width 58 height 7
type input "0909853892"
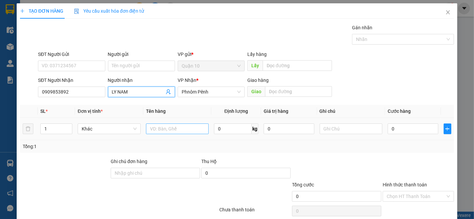
type input "LY NAM"
drag, startPoint x: 164, startPoint y: 127, endPoint x: 164, endPoint y: 134, distance: 6.7
click at [164, 132] on input "text" at bounding box center [177, 129] width 63 height 11
type input "THUNG"
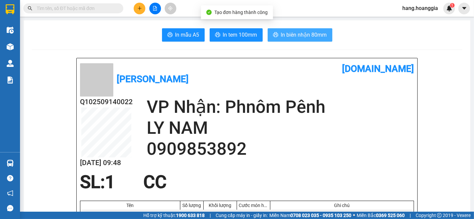
click at [310, 36] on span "In biên nhận 80mm" at bounding box center [304, 35] width 46 height 8
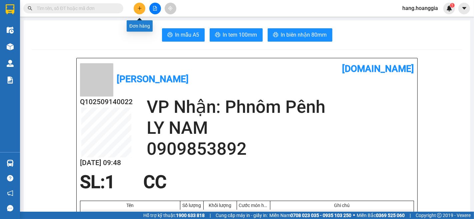
click at [143, 9] on button at bounding box center [140, 9] width 12 height 12
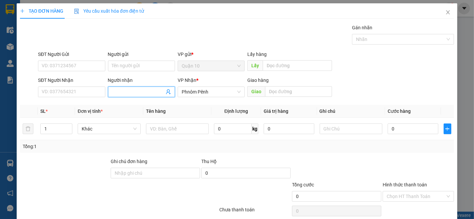
click at [156, 92] on input "Người nhận" at bounding box center [138, 91] width 52 height 7
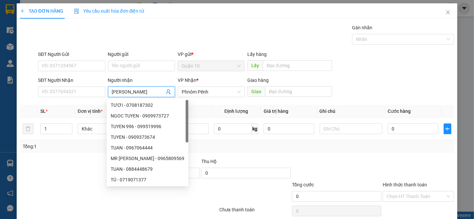
type input "TUAN VU"
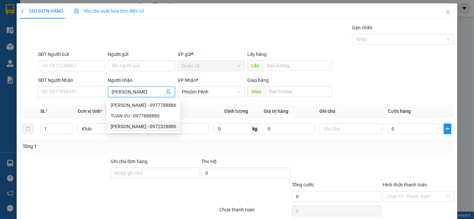
click at [151, 124] on div "TUAN VŨ - 0972328886" at bounding box center [144, 126] width 66 height 7
type input "0972328886"
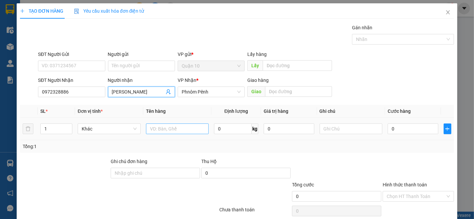
type input "[PERSON_NAME]"
click at [193, 130] on input "text" at bounding box center [177, 129] width 63 height 11
type input "THUNG"
click at [48, 131] on input "1" at bounding box center [56, 129] width 31 height 10
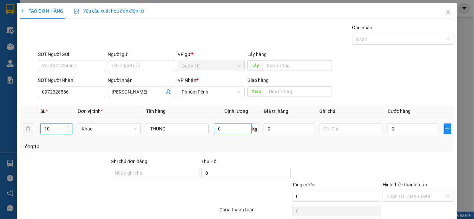
type input "10"
click at [233, 126] on input "0" at bounding box center [233, 129] width 38 height 11
type input "17"
drag, startPoint x: 420, startPoint y: 201, endPoint x: 417, endPoint y: 205, distance: 4.8
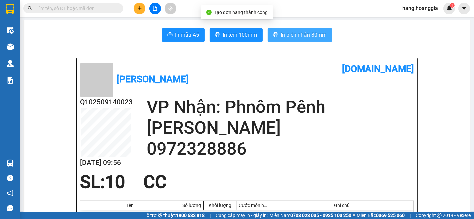
click at [315, 37] on span "In biên nhận 80mm" at bounding box center [304, 35] width 46 height 8
